Goal: Information Seeking & Learning: Learn about a topic

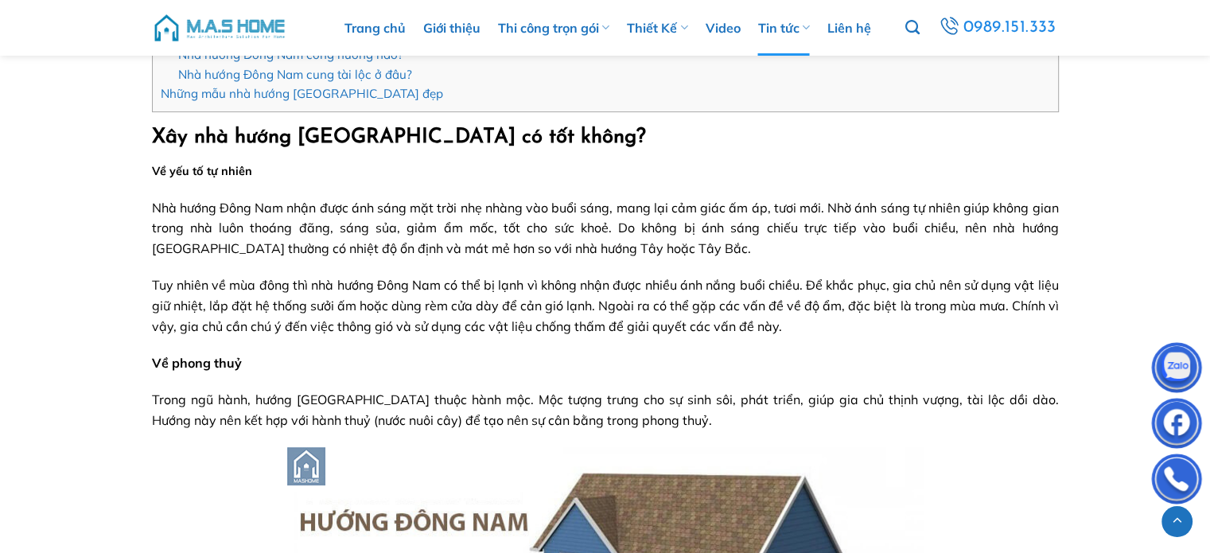
scroll to position [557, 0]
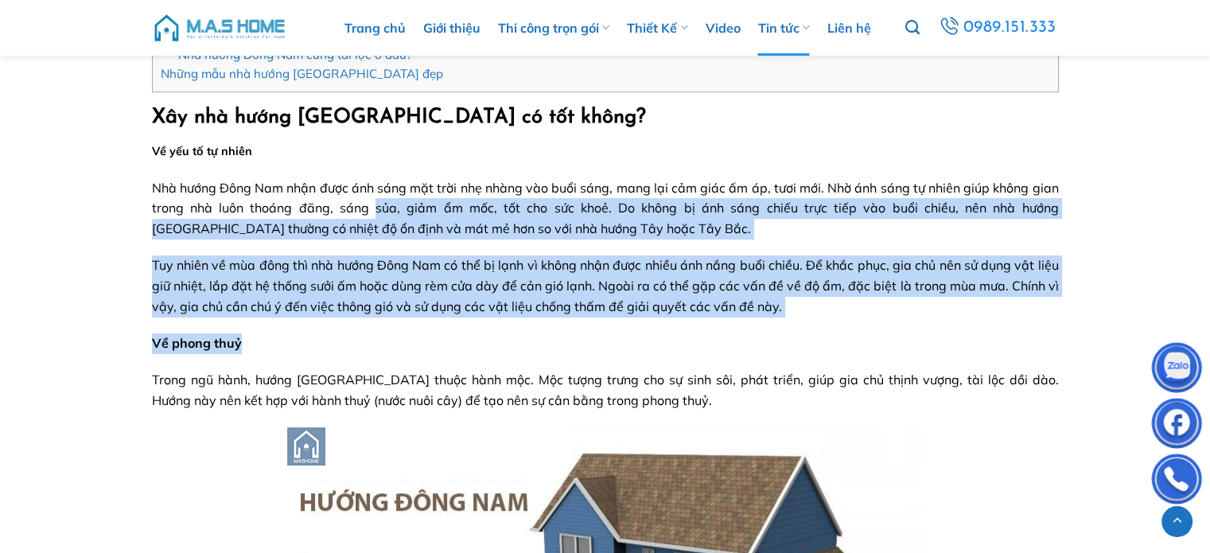
drag, startPoint x: 379, startPoint y: 260, endPoint x: 436, endPoint y: 348, distance: 105.2
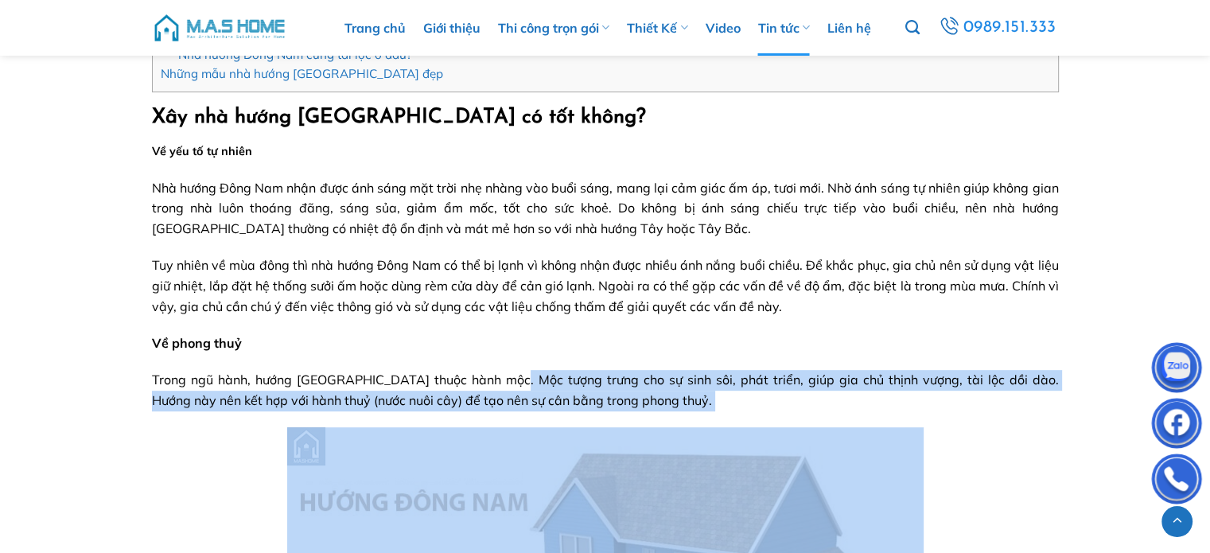
drag, startPoint x: 508, startPoint y: 381, endPoint x: 553, endPoint y: 411, distance: 53.8
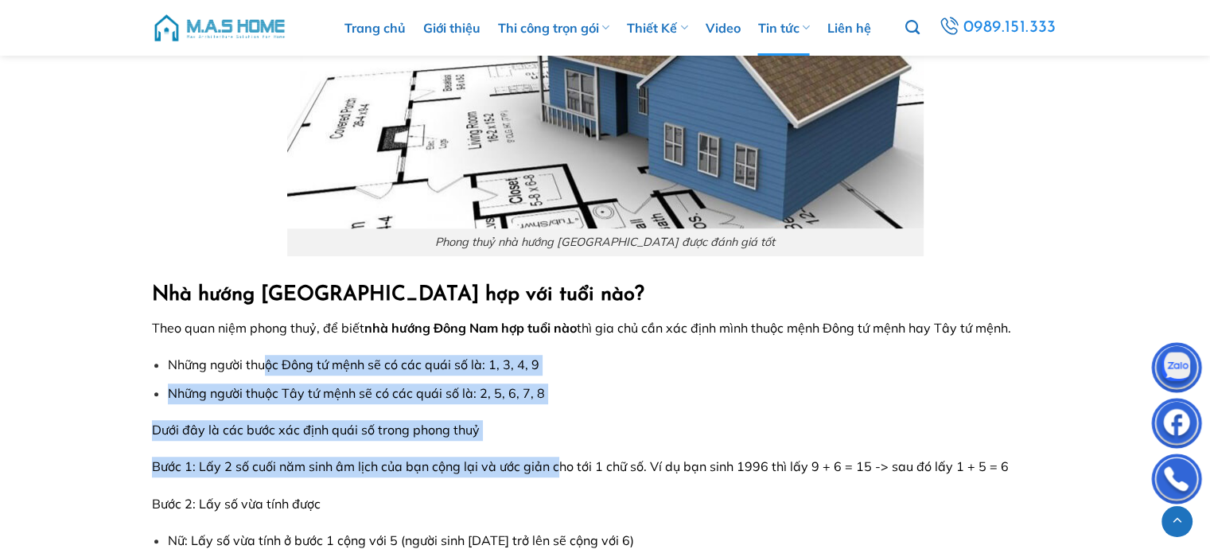
drag, startPoint x: 263, startPoint y: 339, endPoint x: 556, endPoint y: 444, distance: 311.0
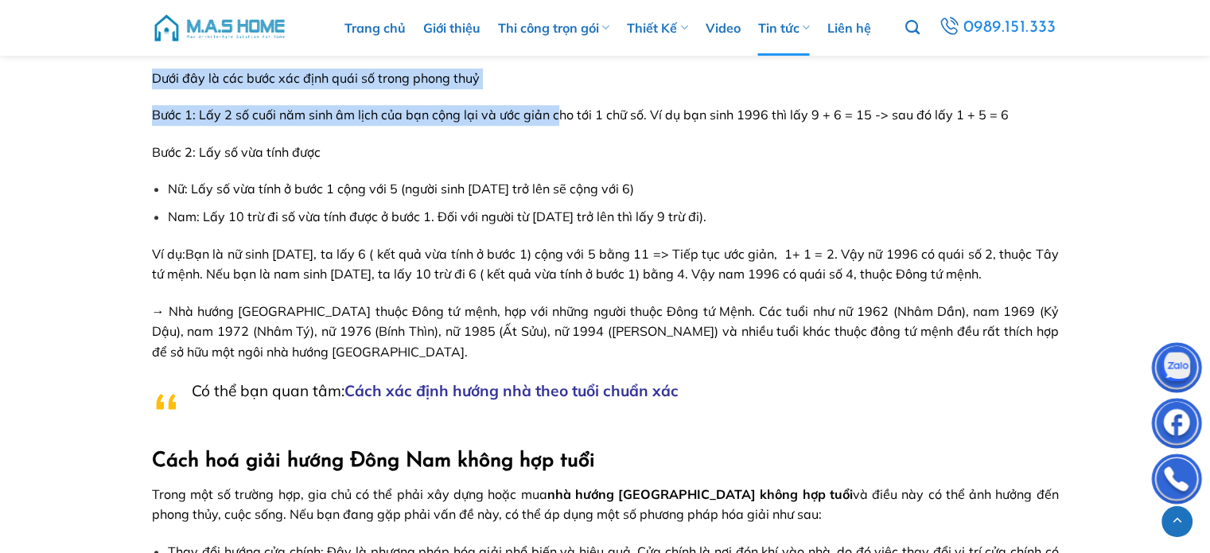
scroll to position [1484, 0]
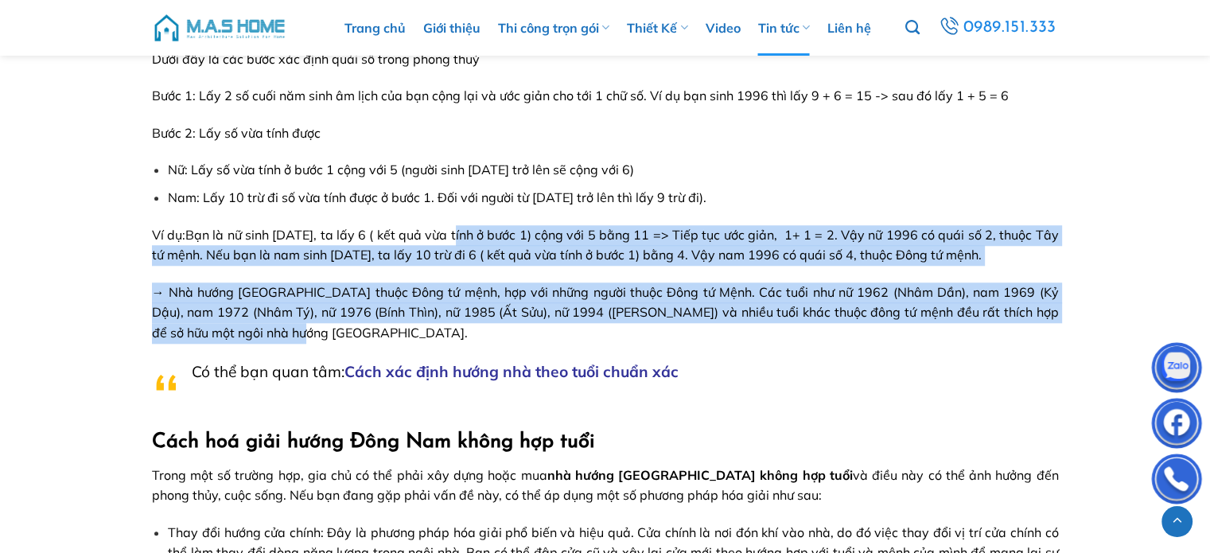
drag, startPoint x: 473, startPoint y: 241, endPoint x: 504, endPoint y: 343, distance: 106.2
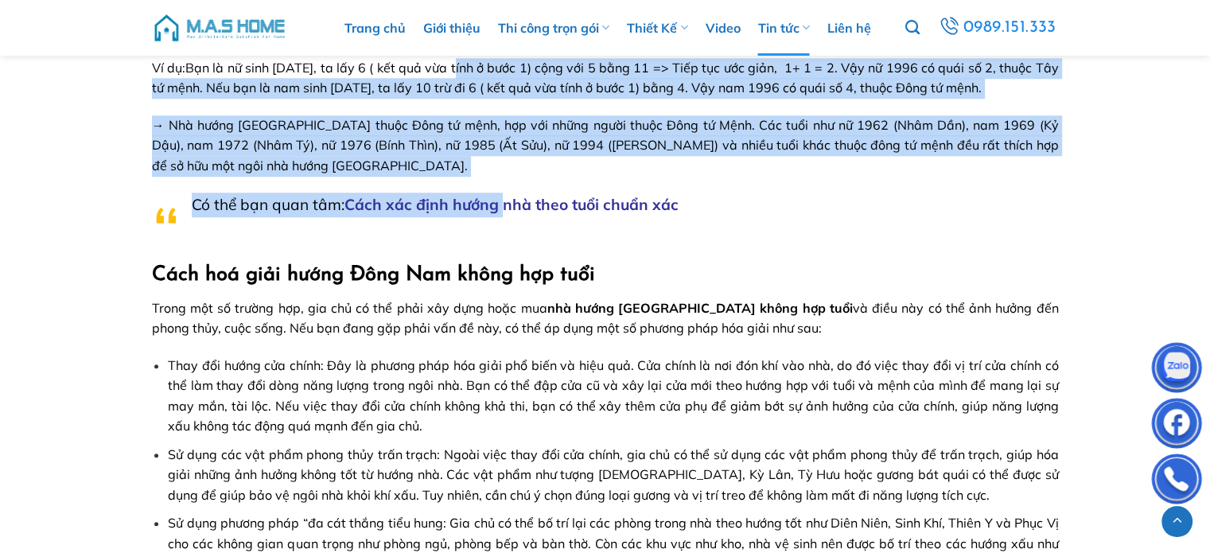
scroll to position [1671, 0]
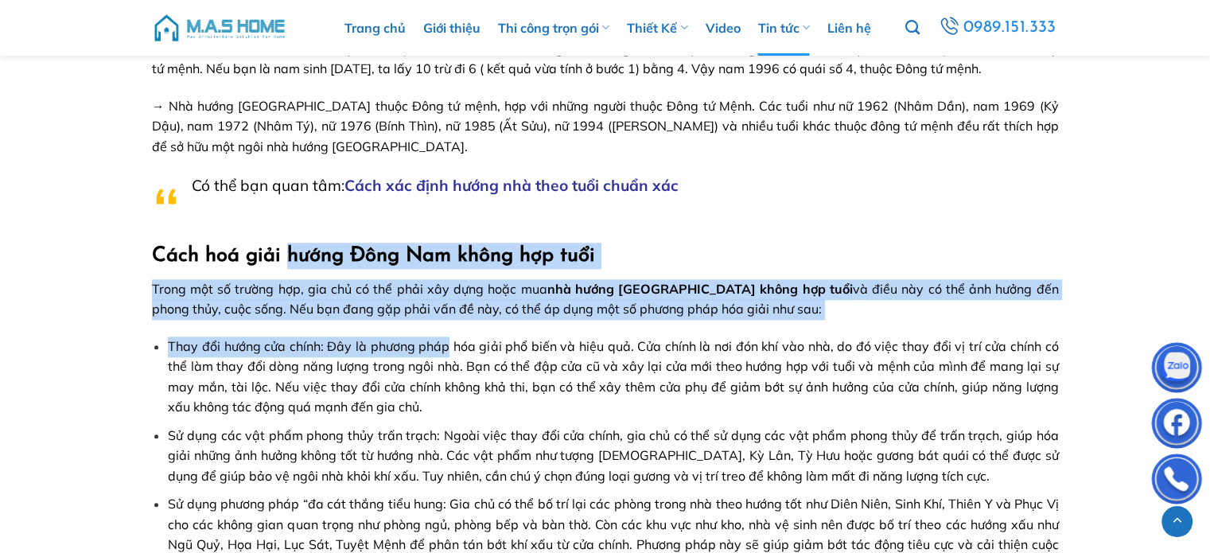
drag, startPoint x: 346, startPoint y: 298, endPoint x: 445, endPoint y: 333, distance: 105.2
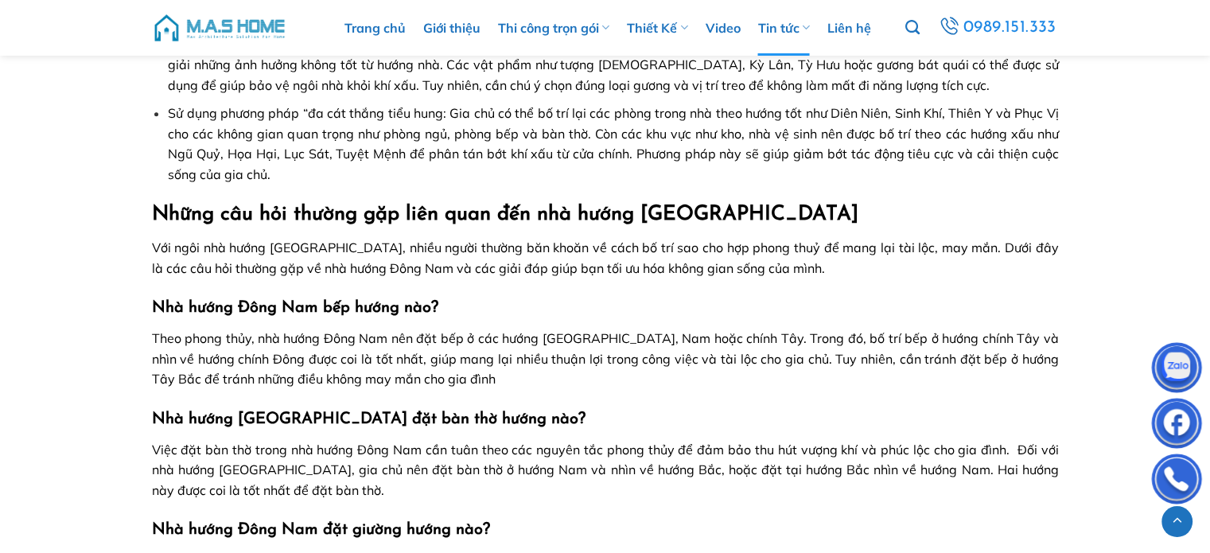
scroll to position [2041, 0]
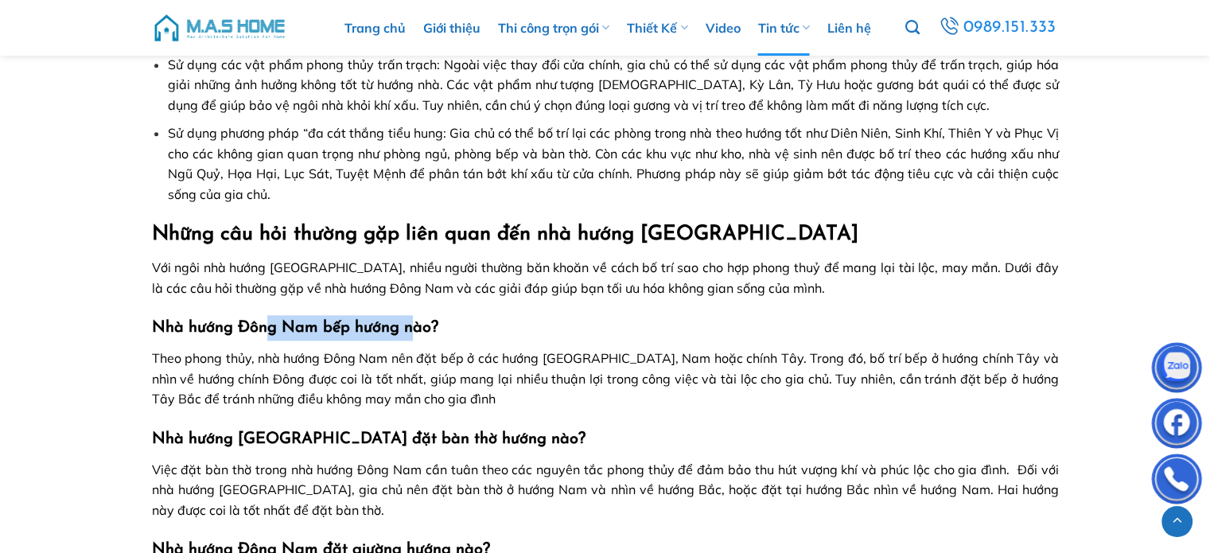
drag, startPoint x: 267, startPoint y: 332, endPoint x: 417, endPoint y: 332, distance: 149.6
click at [417, 332] on strong "Nhà hướng Đông Nam bếp hướng nào?" at bounding box center [295, 328] width 286 height 16
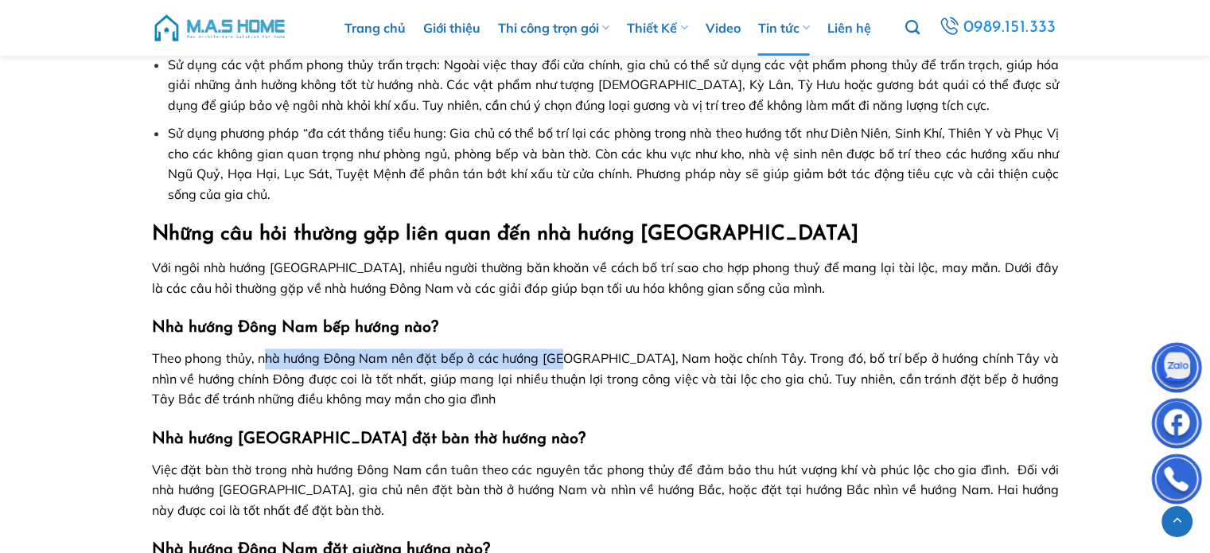
drag, startPoint x: 274, startPoint y: 350, endPoint x: 560, endPoint y: 350, distance: 286.4
click at [560, 350] on span "Theo phong thủy, nhà hướng Đông Nam nên đặt bếp ở các hướng [GEOGRAPHIC_DATA], …" at bounding box center [605, 378] width 907 height 56
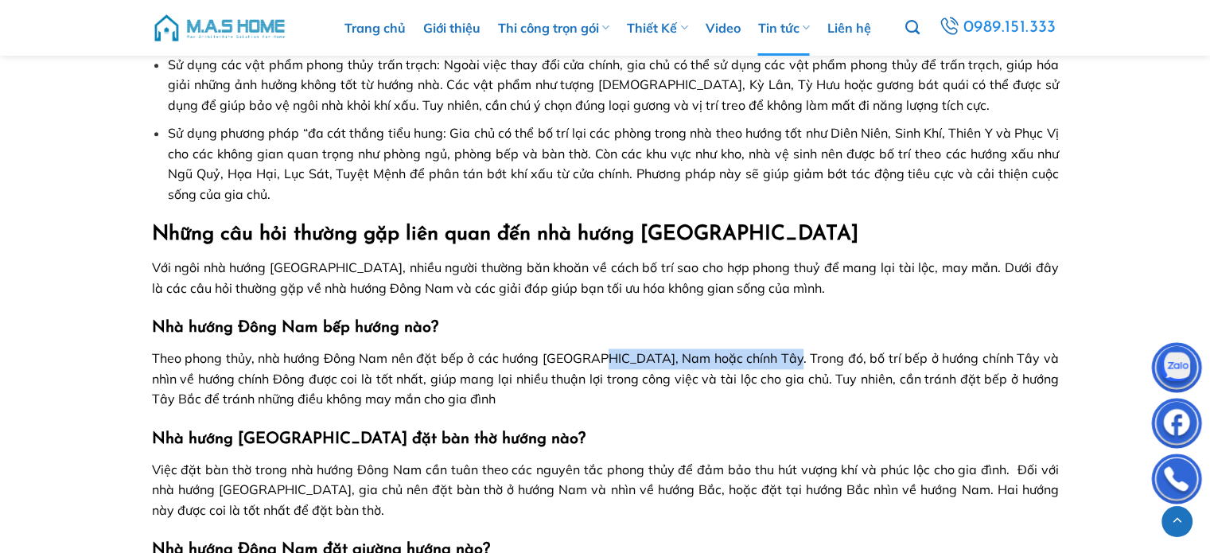
drag, startPoint x: 596, startPoint y: 355, endPoint x: 775, endPoint y: 356, distance: 179.0
click at [775, 356] on span "Theo phong thủy, nhà hướng Đông Nam nên đặt bếp ở các hướng [GEOGRAPHIC_DATA], …" at bounding box center [605, 378] width 907 height 56
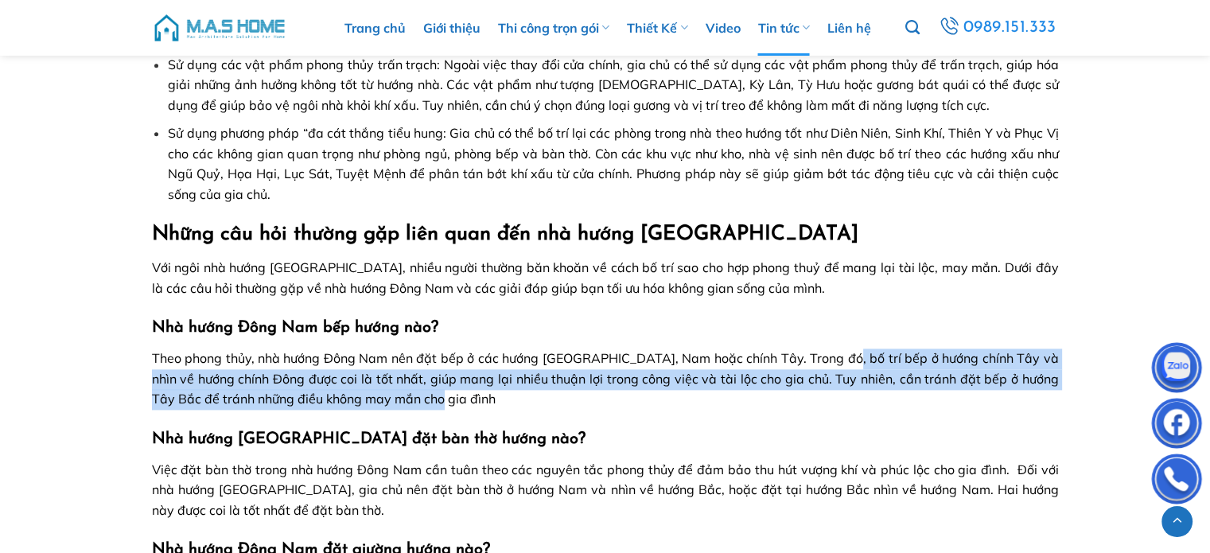
drag, startPoint x: 821, startPoint y: 362, endPoint x: 432, endPoint y: 394, distance: 390.3
click at [432, 394] on p "Theo phong thủy, nhà hướng Đông Nam nên đặt bếp ở các hướng [GEOGRAPHIC_DATA], …" at bounding box center [605, 378] width 907 height 61
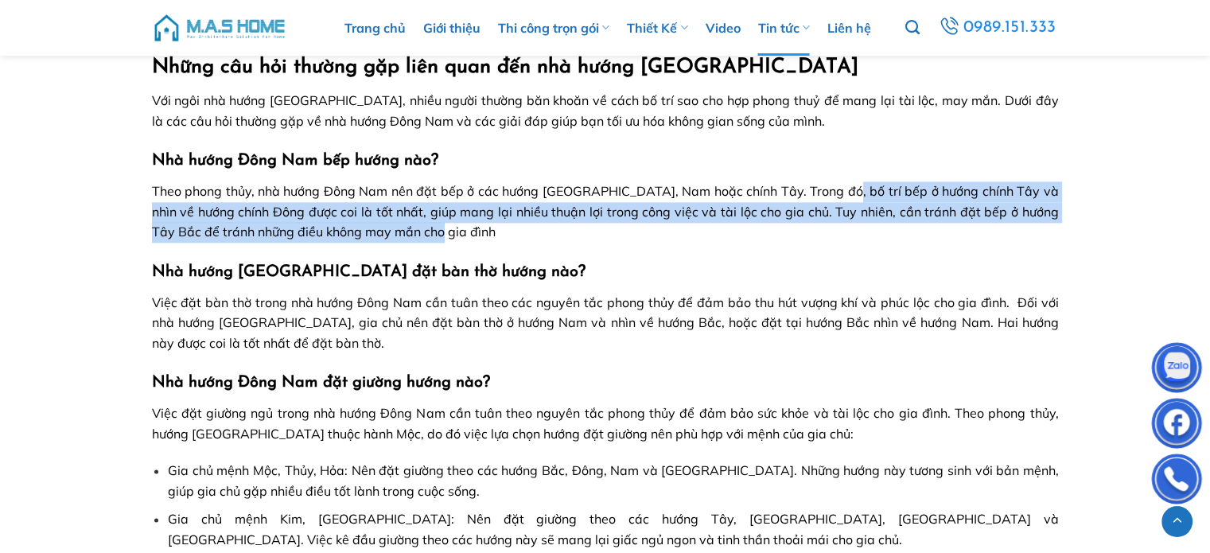
scroll to position [2227, 0]
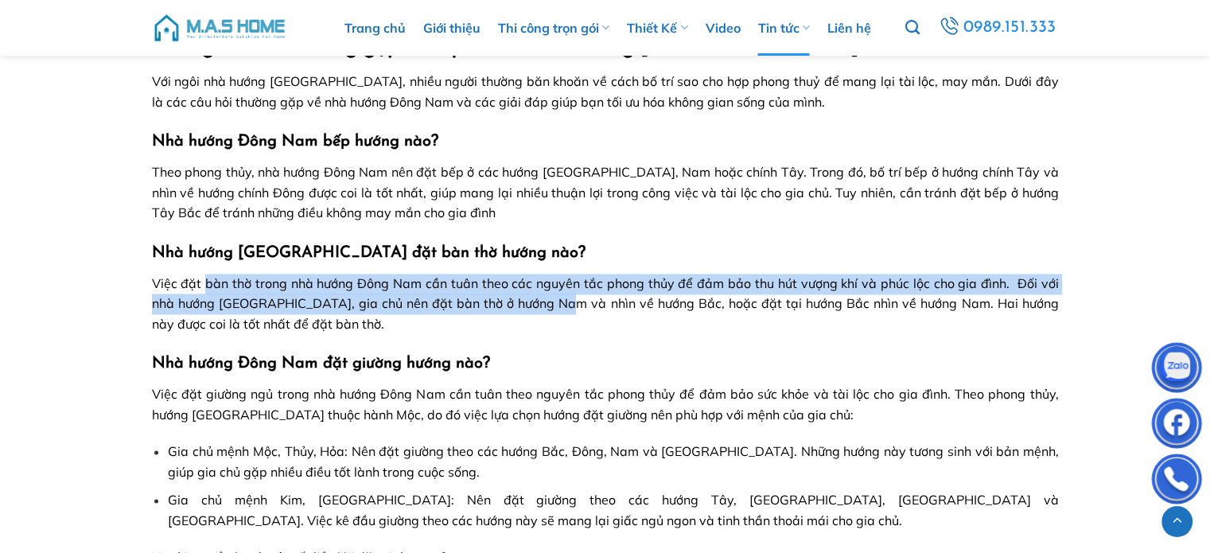
drag, startPoint x: 206, startPoint y: 279, endPoint x: 560, endPoint y: 301, distance: 354.6
click at [560, 301] on span "Việc đặt bàn thờ trong nhà hướng Đông Nam cần tuân theo các nguyên tắc phong th…" at bounding box center [605, 303] width 907 height 56
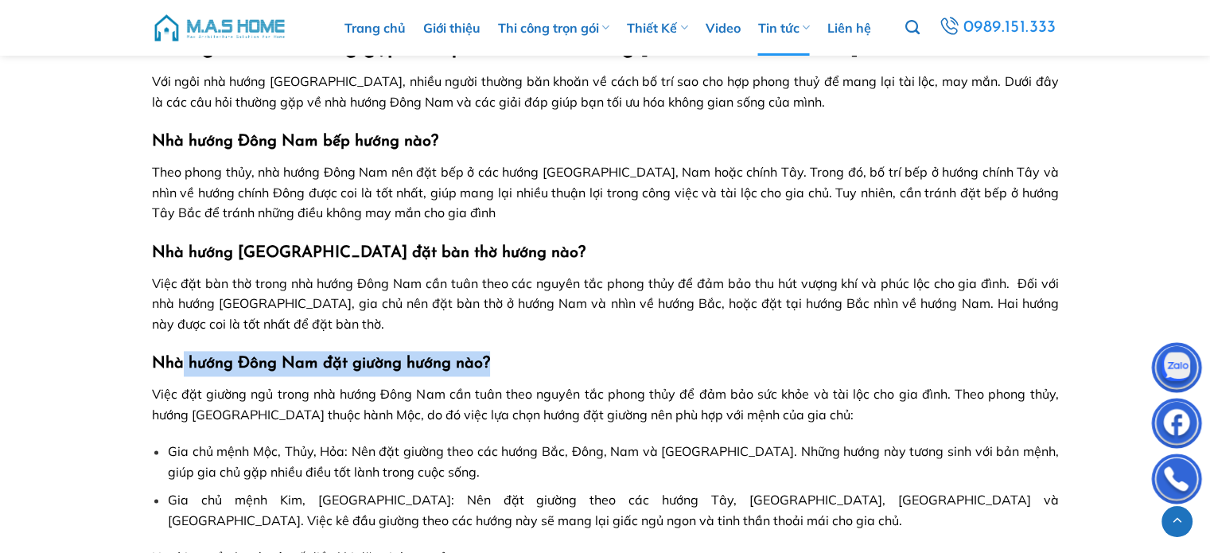
drag, startPoint x: 181, startPoint y: 356, endPoint x: 492, endPoint y: 359, distance: 311.0
click at [492, 359] on h3 "Nhà hướng Đông Nam đặt giường hướng nào?" at bounding box center [605, 363] width 907 height 25
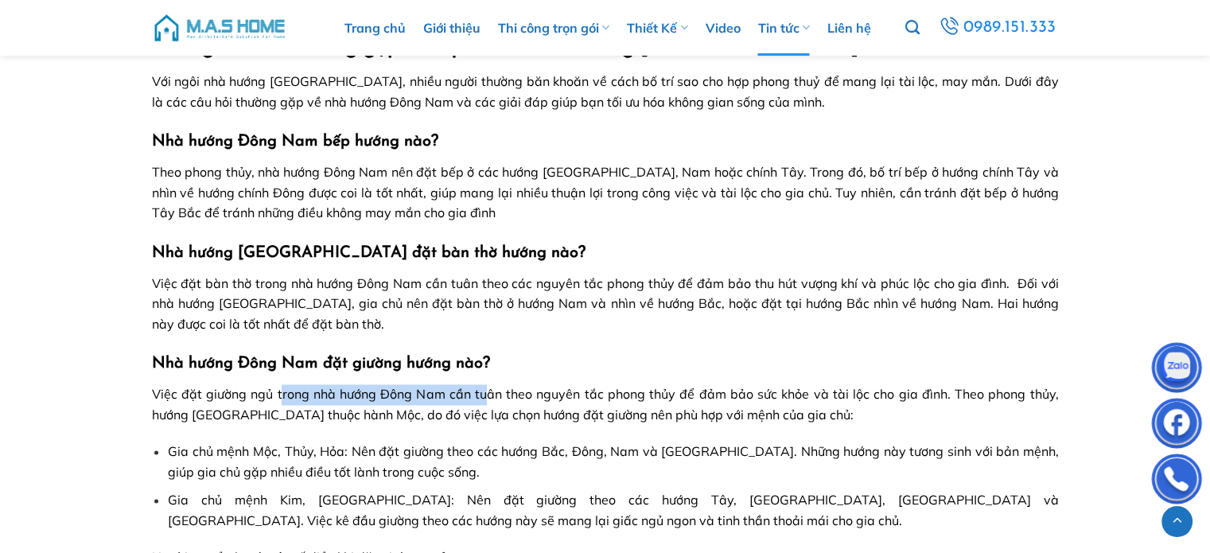
drag, startPoint x: 289, startPoint y: 393, endPoint x: 490, endPoint y: 393, distance: 201.3
click at [490, 393] on span "Việc đặt giường ngủ trong nhà hướng Đông Nam cần tuân theo nguyên tắc phong thủ…" at bounding box center [605, 404] width 907 height 37
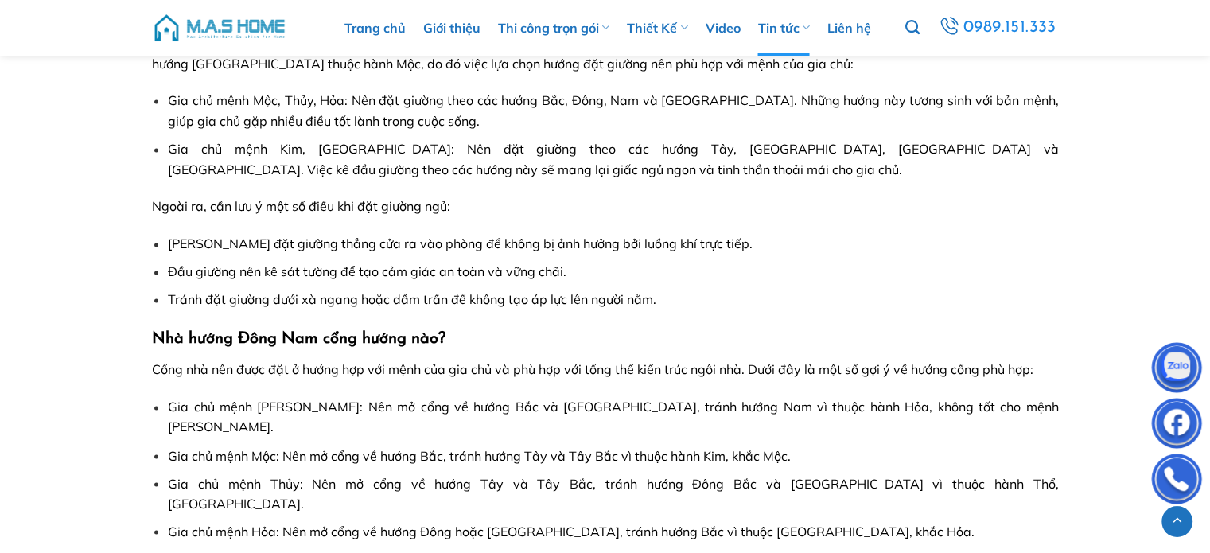
scroll to position [2598, 0]
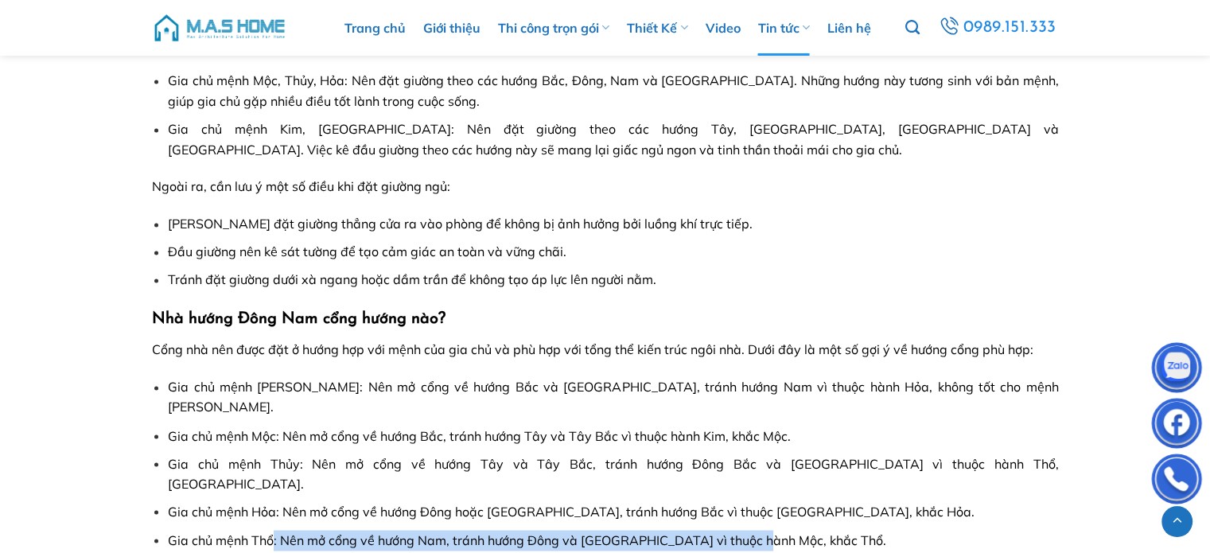
drag, startPoint x: 271, startPoint y: 496, endPoint x: 764, endPoint y: 495, distance: 492.4
click at [764, 531] on span "Gia chủ mệnh Thổ: Nên mở cổng về hướng Nam, tránh hướng Đông và [GEOGRAPHIC_DAT…" at bounding box center [527, 539] width 718 height 16
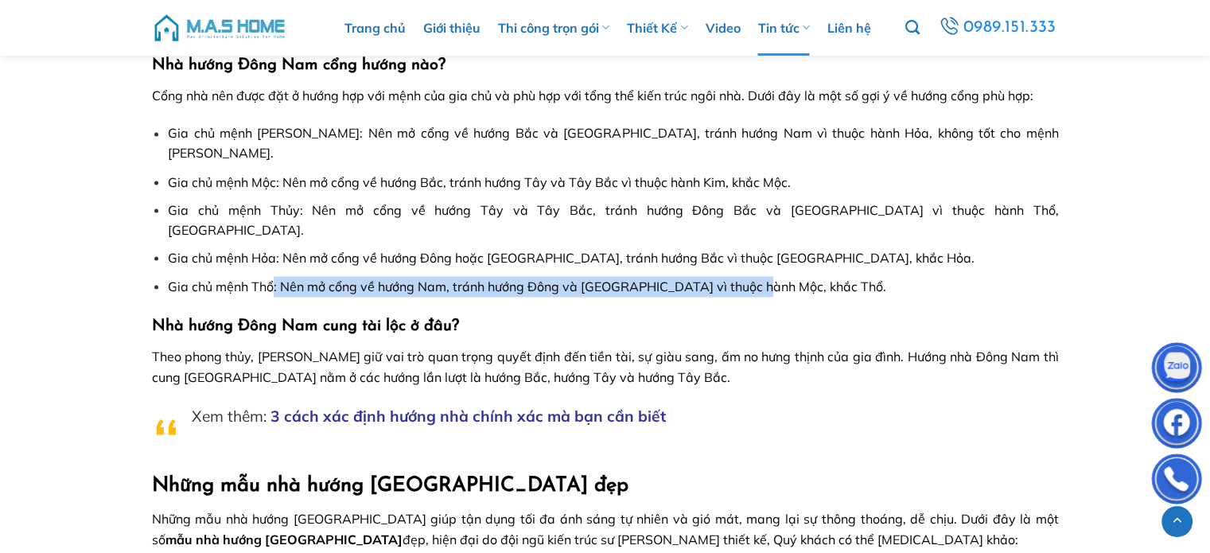
scroll to position [2970, 0]
